Goal: Communication & Community: Answer question/provide support

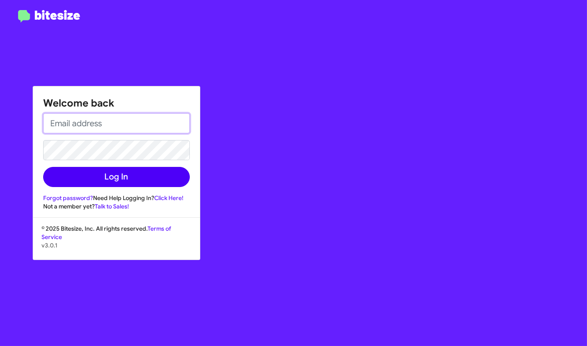
type input "[EMAIL_ADDRESS][DOMAIN_NAME]"
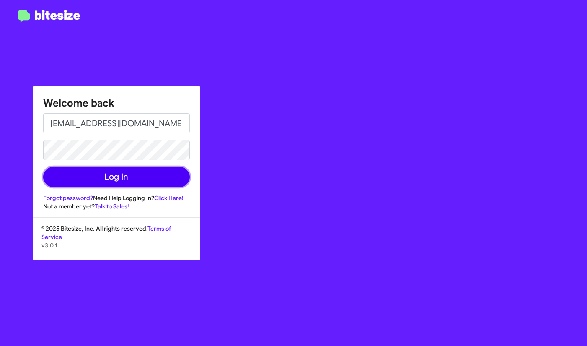
drag, startPoint x: 126, startPoint y: 178, endPoint x: 140, endPoint y: 176, distance: 14.3
click at [128, 179] on button "Log In" at bounding box center [116, 177] width 147 height 20
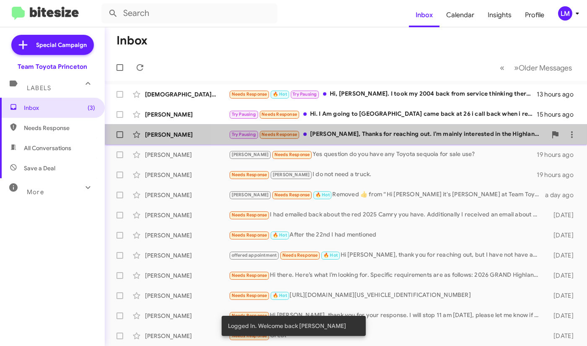
click at [394, 137] on div "Try Pausing Needs Response [PERSON_NAME], Thanks for reaching out. I’m mainly i…" at bounding box center [388, 135] width 318 height 10
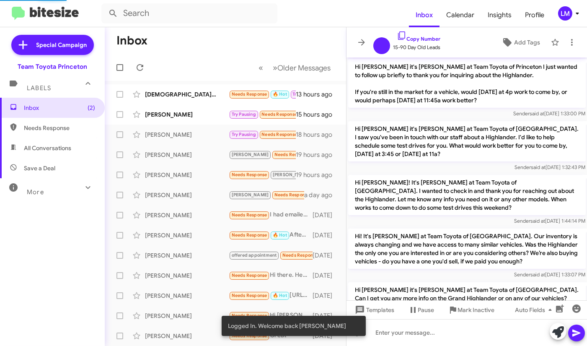
scroll to position [1013, 0]
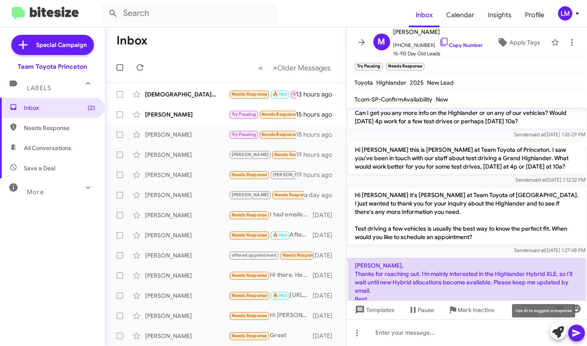
click at [557, 329] on icon at bounding box center [558, 332] width 12 height 12
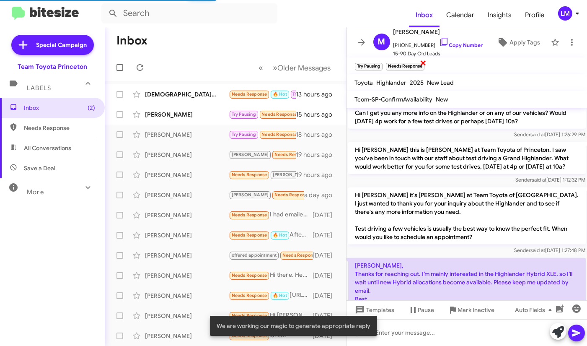
click at [425, 60] on span "×" at bounding box center [423, 62] width 7 height 10
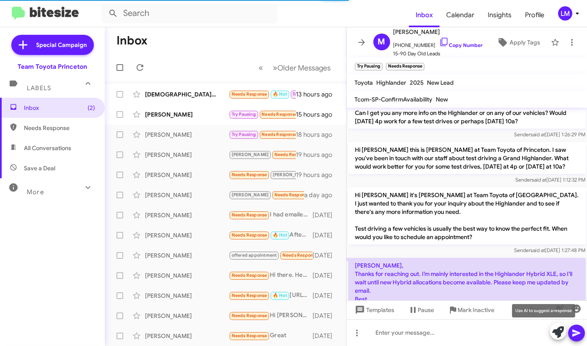
click at [557, 329] on icon at bounding box center [558, 332] width 12 height 12
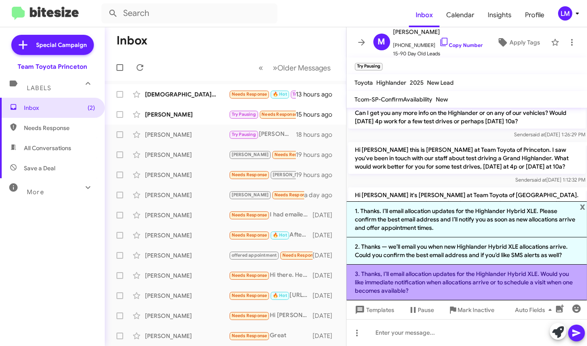
click at [462, 282] on li "3. Thanks, I’ll email allocation updates for the Highlander Hybrid XLE. Would y…" at bounding box center [467, 282] width 241 height 36
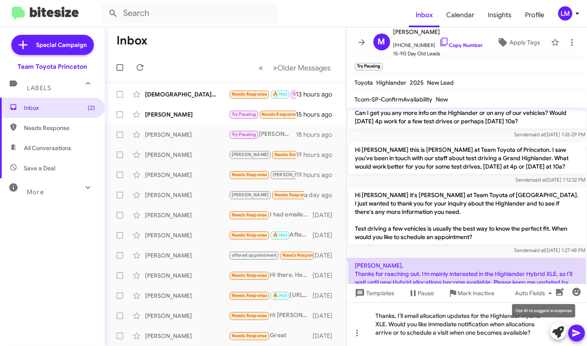
click at [559, 329] on icon at bounding box center [558, 332] width 12 height 12
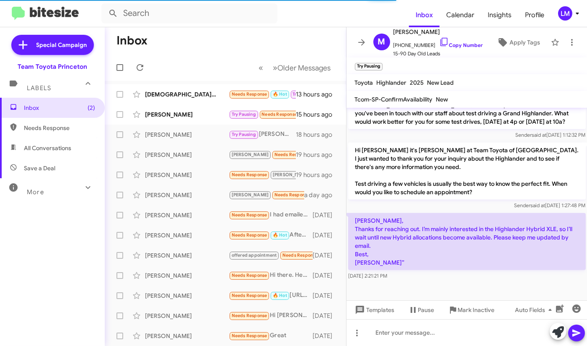
scroll to position [1064, 0]
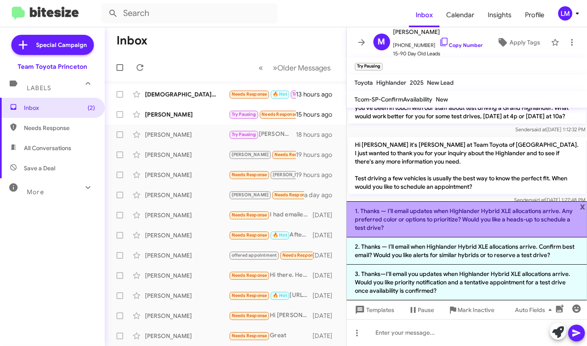
click at [450, 221] on li "1. Thanks — I’ll email updates when Highlander Hybrid XLE allocations arrive. A…" at bounding box center [467, 219] width 241 height 36
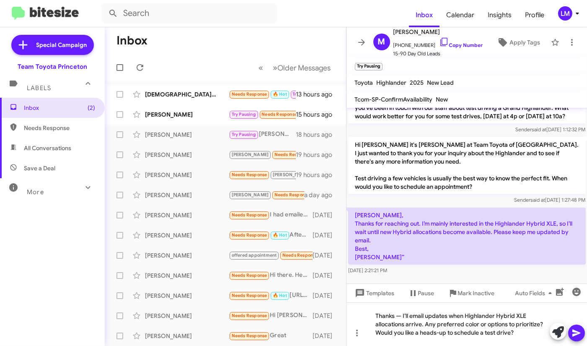
click at [577, 332] on icon at bounding box center [576, 332] width 8 height 7
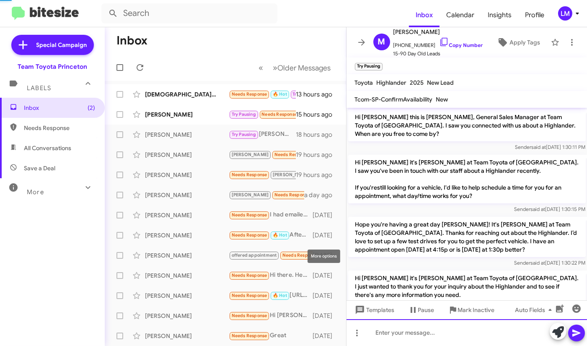
scroll to position [42, 0]
